Goal: Register for event/course

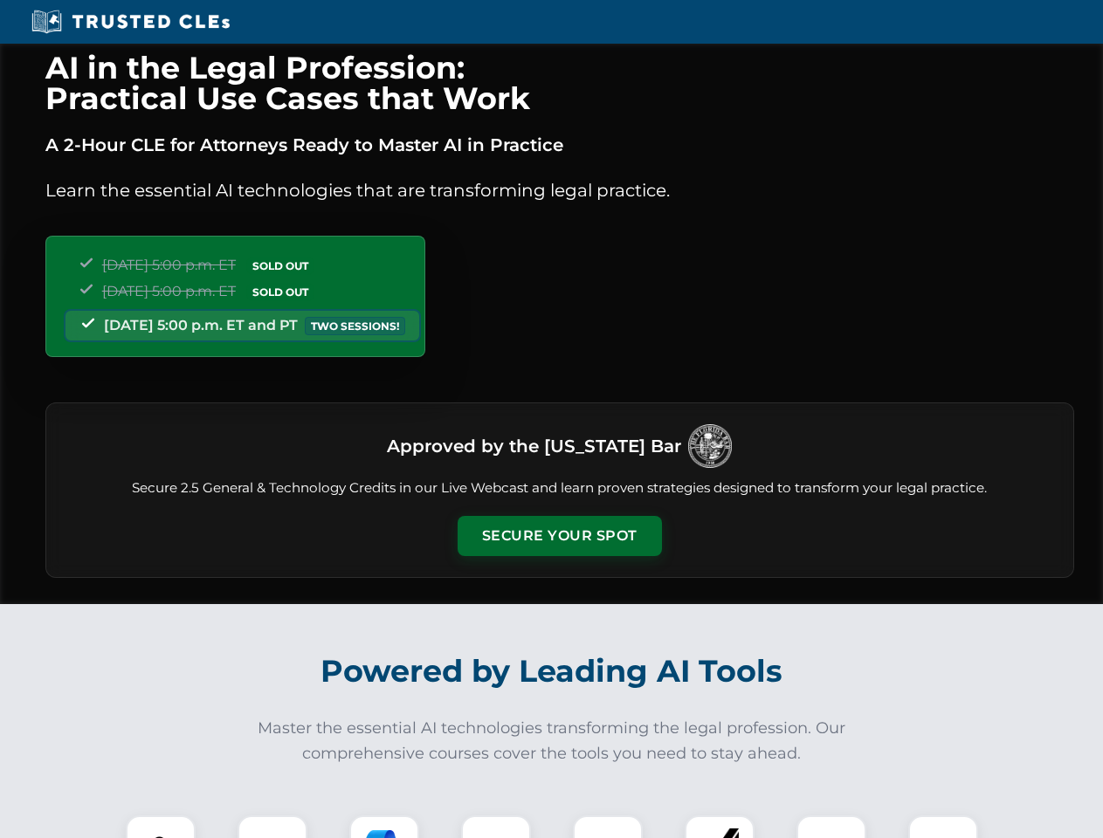
click at [559, 536] on button "Secure Your Spot" at bounding box center [559, 536] width 204 height 40
click at [161, 827] on img at bounding box center [160, 850] width 51 height 51
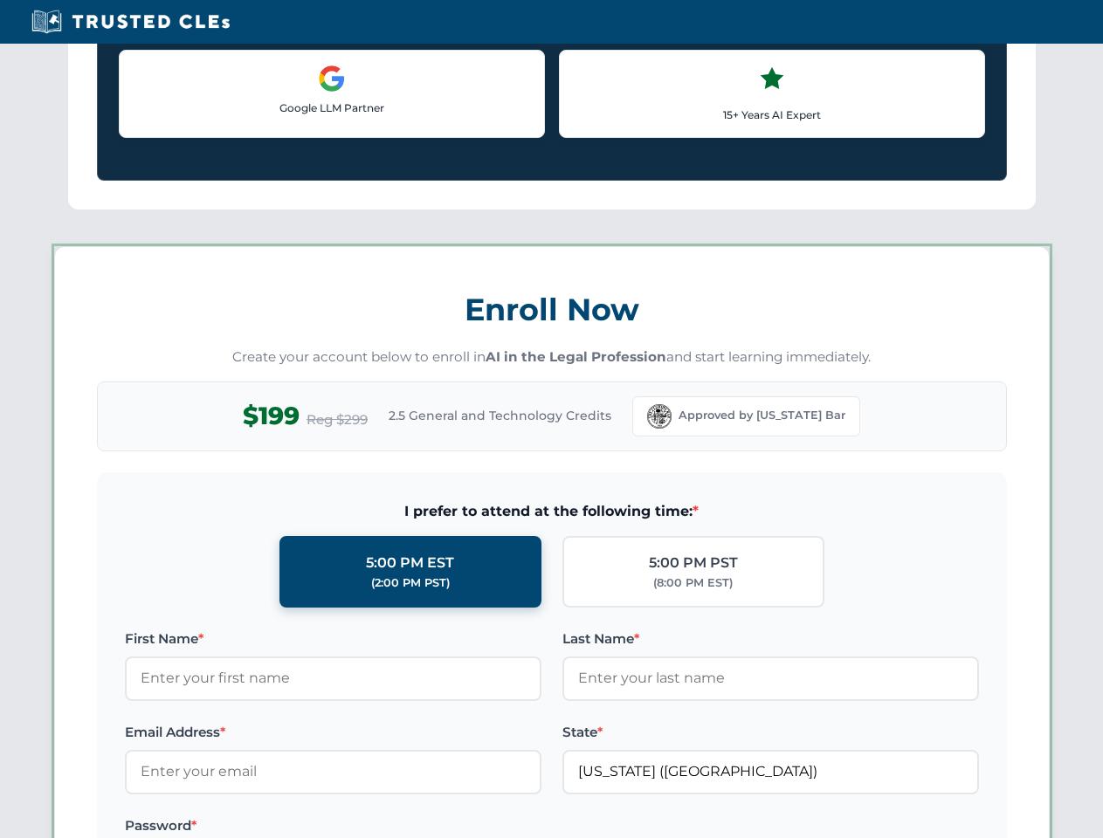
click at [384, 827] on label "Password *" at bounding box center [333, 825] width 416 height 21
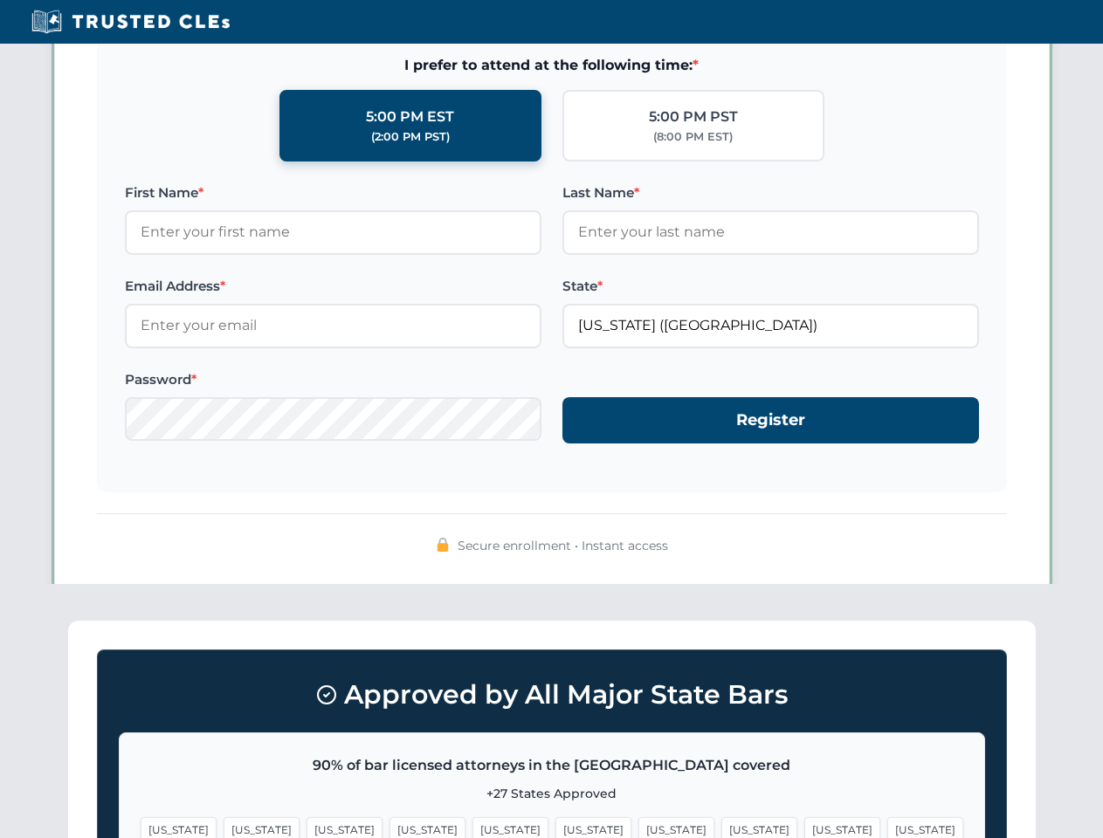
click at [804, 827] on span "[US_STATE]" at bounding box center [842, 829] width 76 height 25
